Goal: Communication & Community: Answer question/provide support

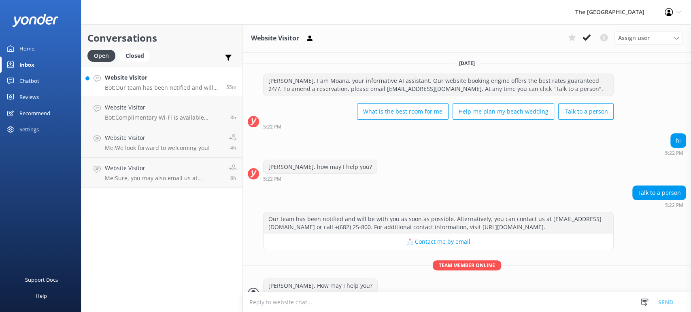
scroll to position [20, 0]
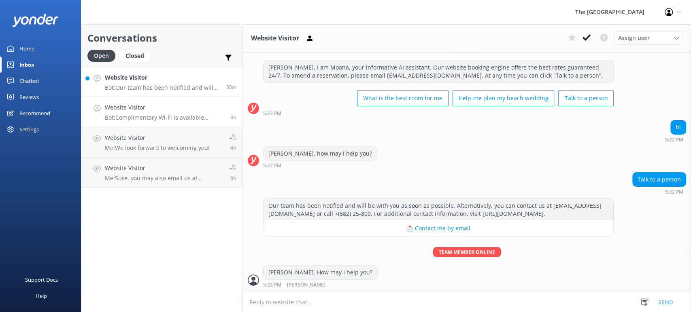
click at [158, 119] on p "Bot: Complimentary Wi-Fi is available throughout The [GEOGRAPHIC_DATA]. If you …" at bounding box center [164, 117] width 119 height 7
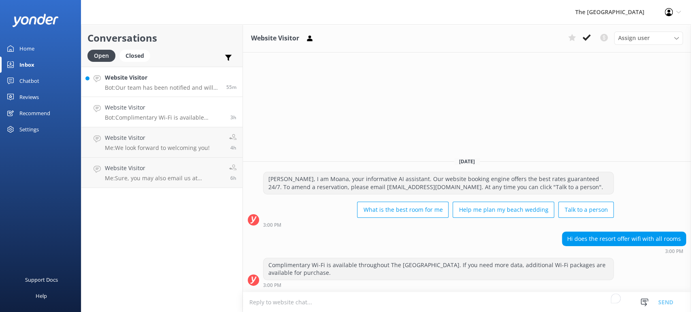
click at [162, 82] on div "Website Visitor Bot: Our team has been notified and will be with you as soon as…" at bounding box center [162, 81] width 115 height 17
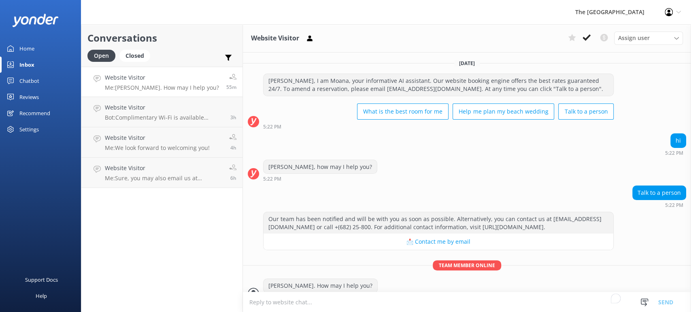
scroll to position [20, 0]
